Goal: Information Seeking & Learning: Learn about a topic

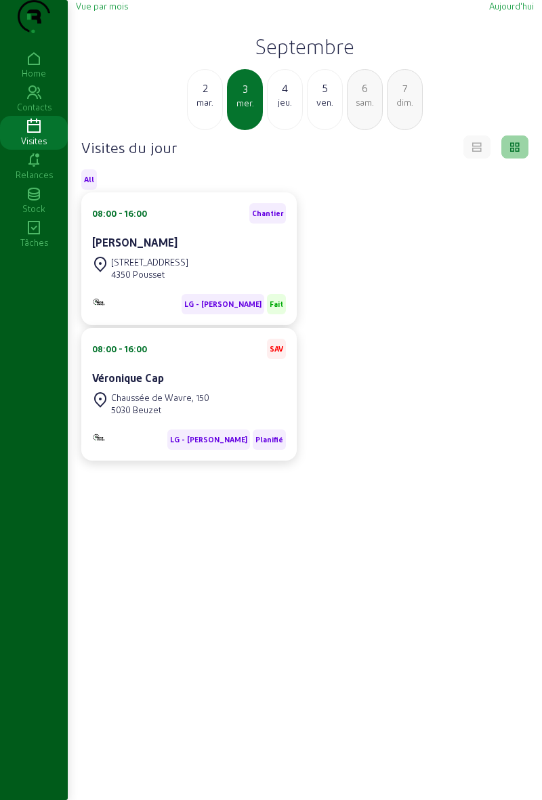
click at [279, 108] on div "jeu." at bounding box center [284, 102] width 35 height 12
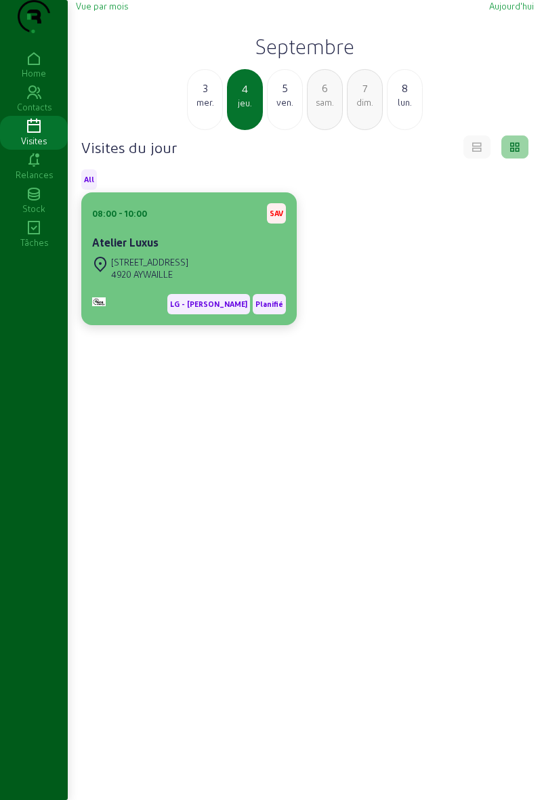
click at [225, 251] on div "Atelier Luxus" at bounding box center [189, 242] width 194 height 16
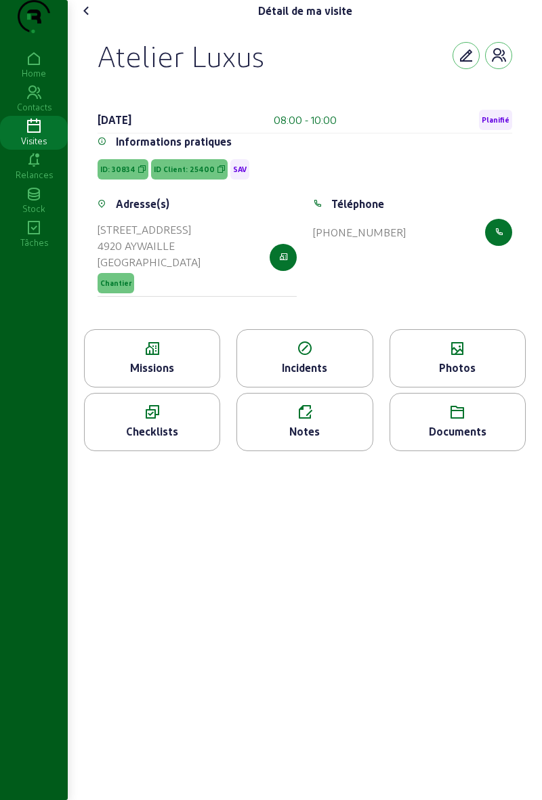
click at [186, 357] on icon at bounding box center [152, 349] width 135 height 16
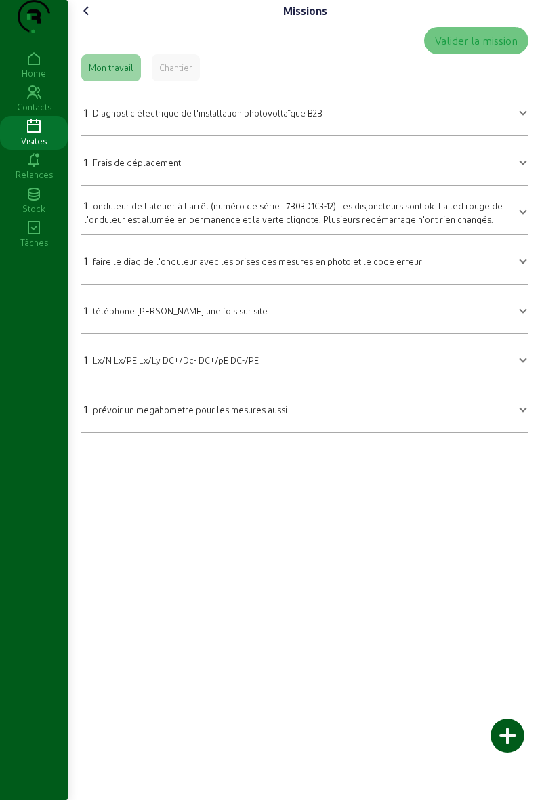
click at [95, 19] on icon at bounding box center [87, 11] width 16 height 16
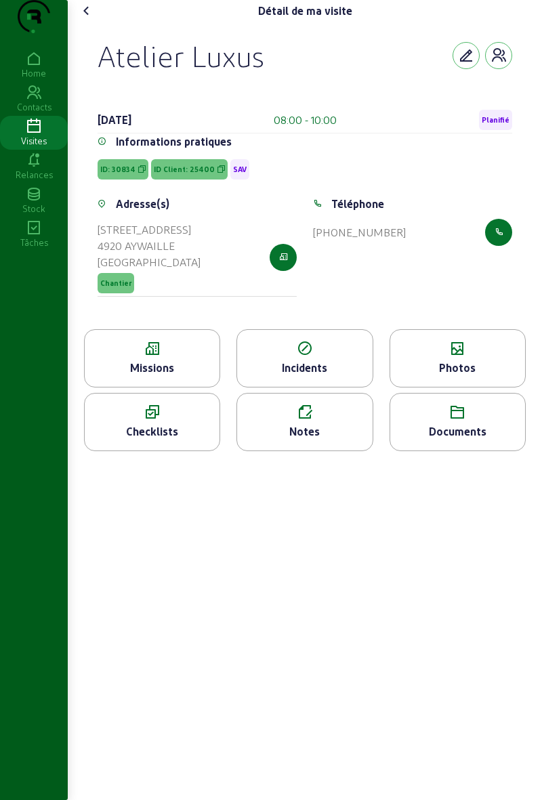
click at [487, 439] on div "Documents" at bounding box center [457, 431] width 135 height 16
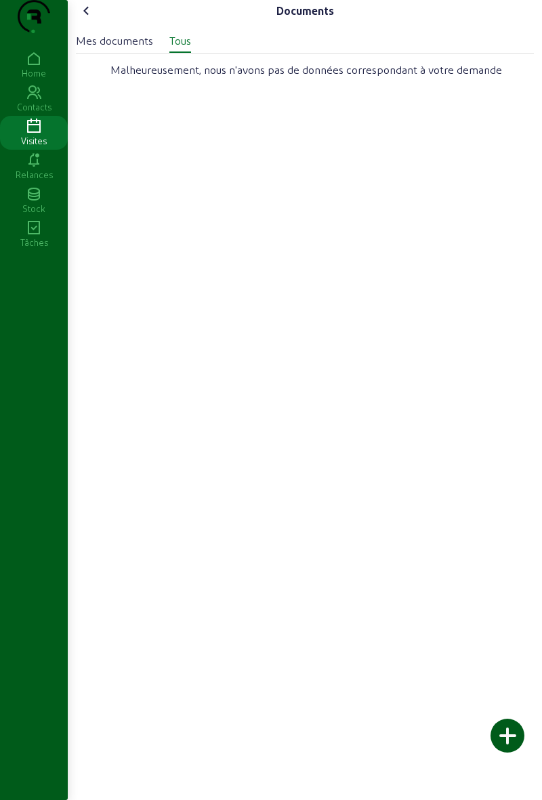
click at [81, 19] on icon at bounding box center [87, 11] width 16 height 16
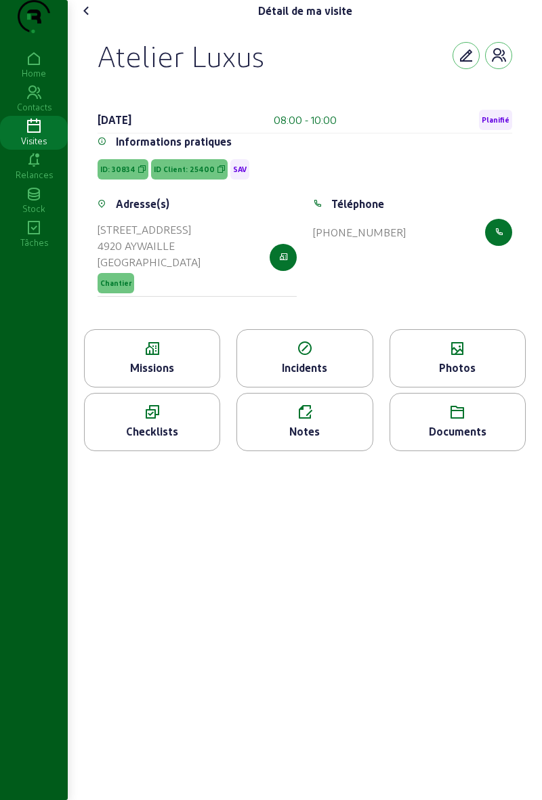
click at [177, 448] on div "Checklists" at bounding box center [152, 422] width 136 height 58
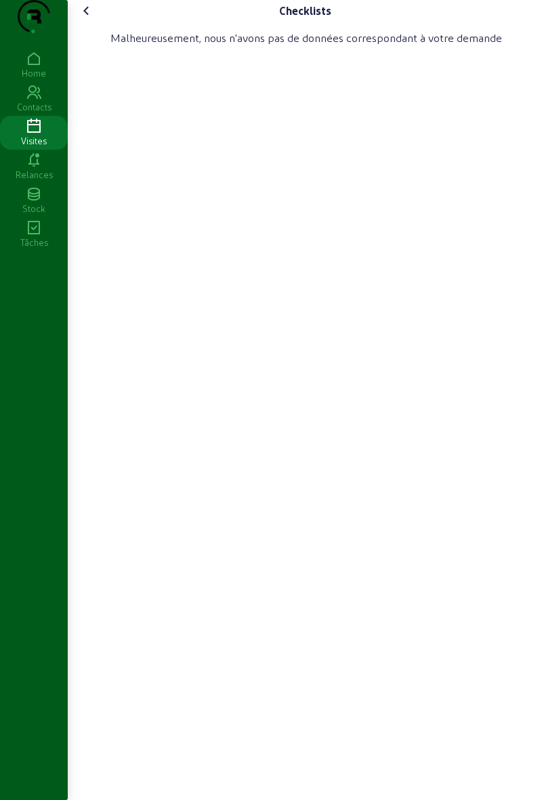
click at [91, 22] on cam-font-icon at bounding box center [87, 11] width 22 height 22
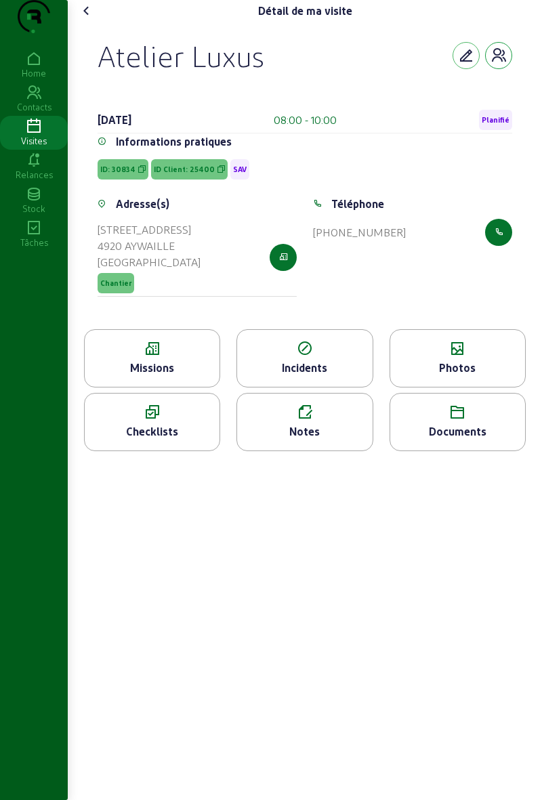
click at [491, 64] on icon "button" at bounding box center [498, 55] width 16 height 16
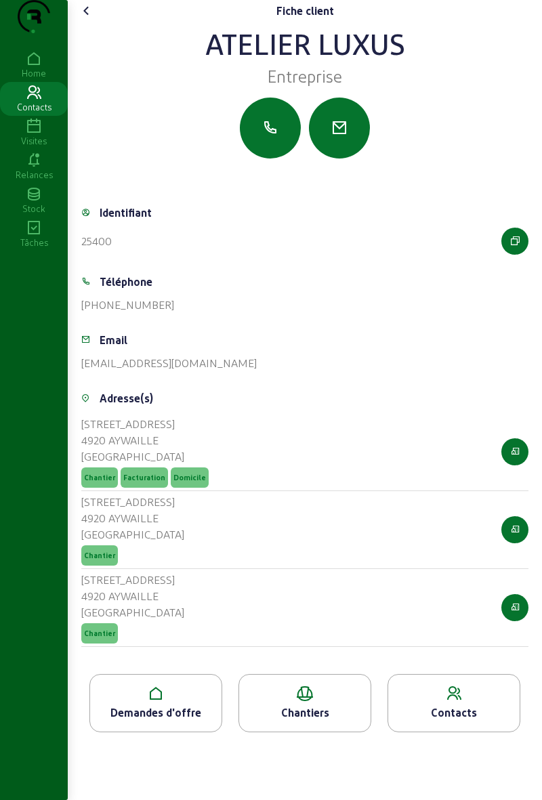
click at [329, 720] on div "Chantiers" at bounding box center [304, 712] width 131 height 16
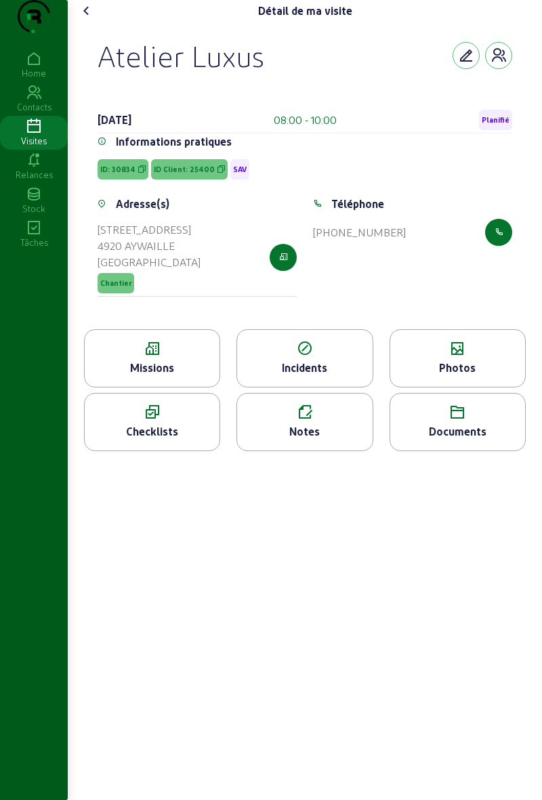
click at [179, 357] on icon at bounding box center [152, 349] width 135 height 16
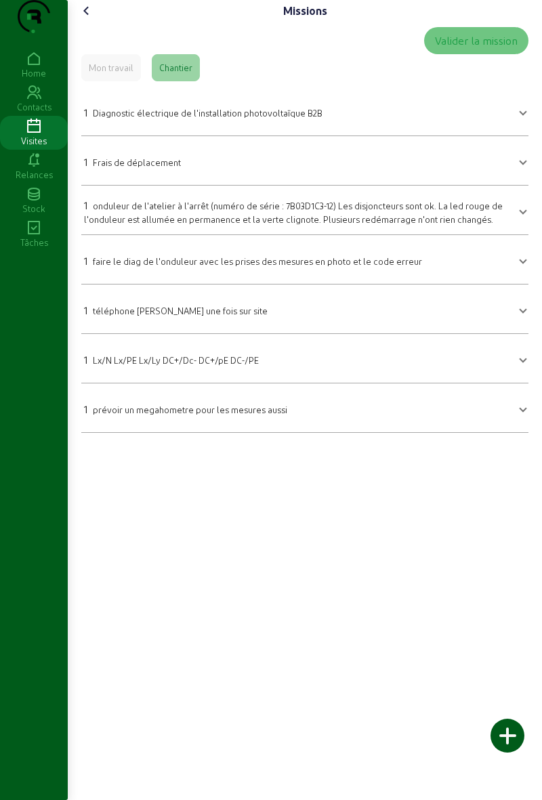
click at [195, 81] on div "Chantier" at bounding box center [176, 67] width 48 height 27
